Goal: Find specific page/section: Find specific page/section

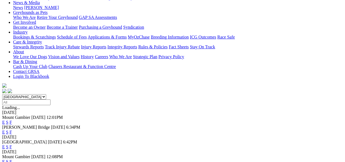
scroll to position [89, 0]
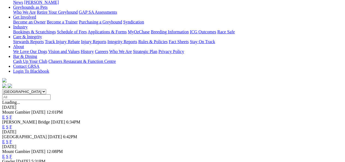
click at [12, 125] on link "F" at bounding box center [11, 127] width 2 height 5
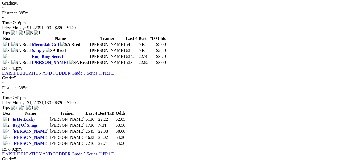
scroll to position [476, 0]
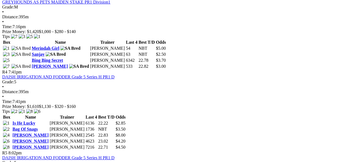
drag, startPoint x: 345, startPoint y: 2, endPoint x: 343, endPoint y: 6, distance: 4.8
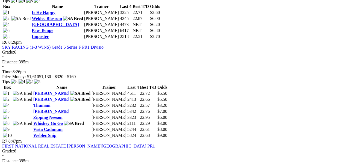
scroll to position [673, 0]
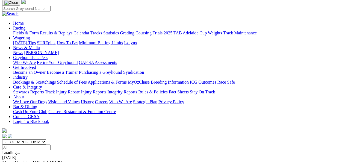
scroll to position [44, 0]
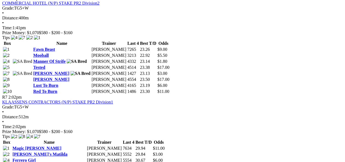
scroll to position [797, 0]
